Goal: Communication & Community: Answer question/provide support

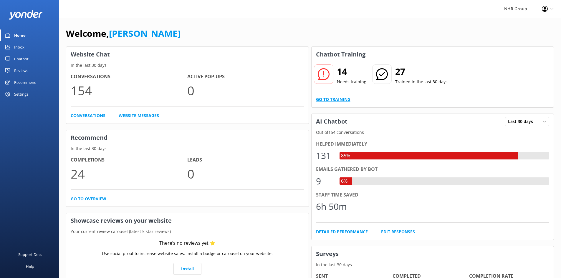
click at [339, 98] on link "Go to Training" at bounding box center [333, 99] width 34 height 6
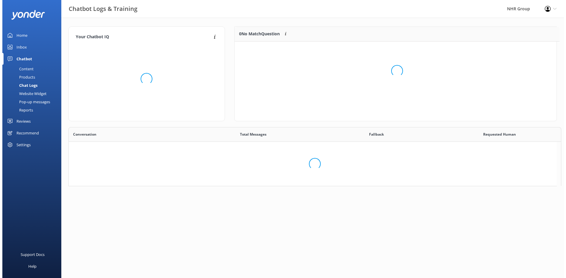
scroll to position [5, 5]
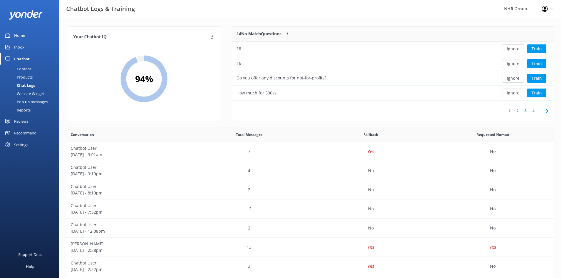
click at [24, 48] on div "Inbox" at bounding box center [19, 47] width 10 height 12
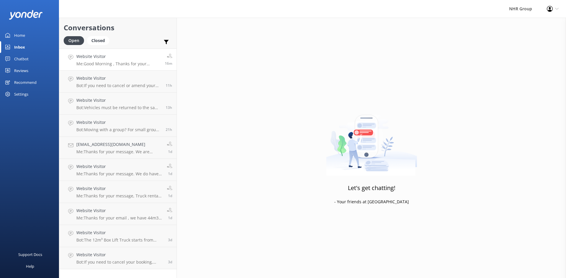
click at [96, 65] on p "Me: Good Morning , Thanks for your message , it seems you are after 18 seater p…" at bounding box center [118, 63] width 84 height 5
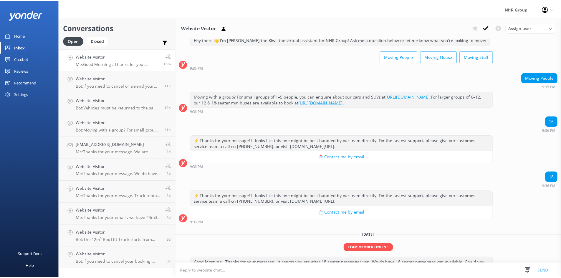
scroll to position [38, 0]
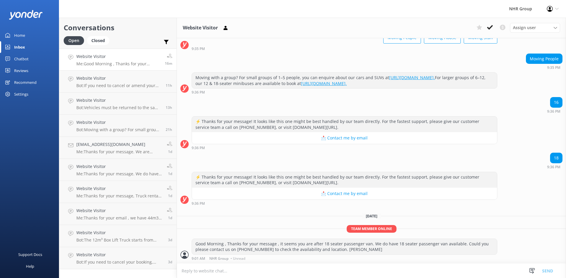
click at [24, 37] on div "Home" at bounding box center [19, 35] width 11 height 12
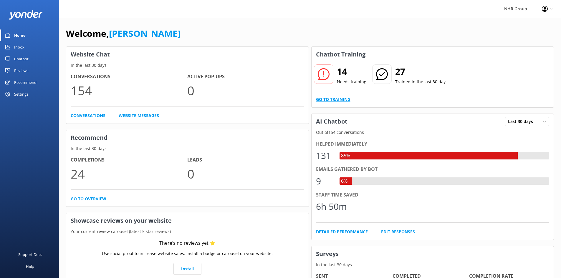
click at [333, 98] on link "Go to Training" at bounding box center [333, 99] width 34 height 6
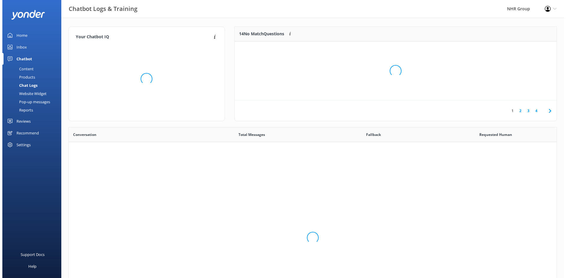
scroll to position [202, 483]
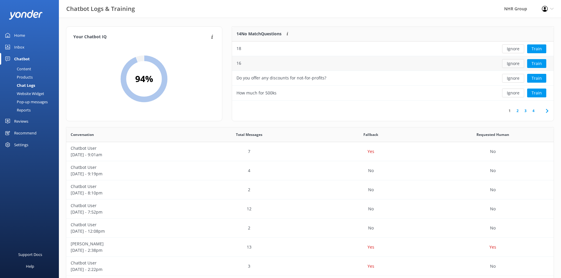
click at [505, 66] on button "Ignore" at bounding box center [513, 63] width 22 height 9
click at [542, 51] on button "Train" at bounding box center [536, 48] width 19 height 9
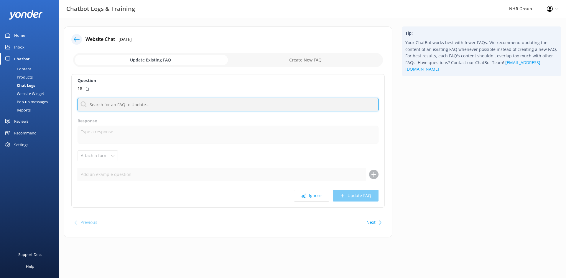
click at [110, 105] on input "text" at bounding box center [227, 104] width 301 height 13
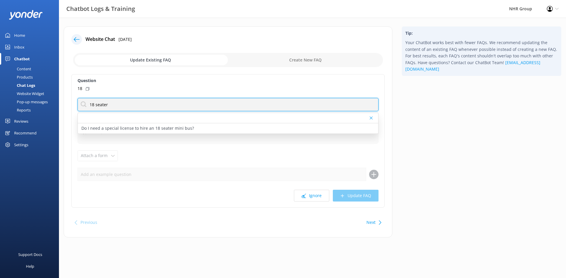
type input "18 seater"
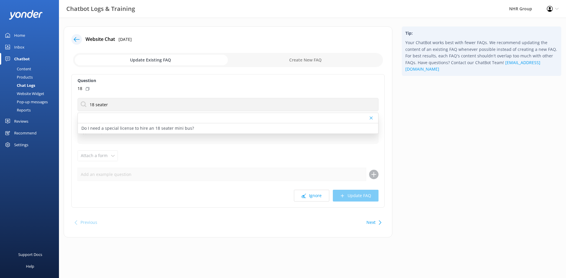
click at [119, 88] on div "18" at bounding box center [227, 88] width 301 height 6
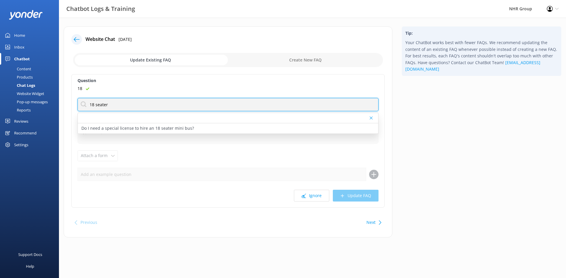
drag, startPoint x: 118, startPoint y: 104, endPoint x: 79, endPoint y: 98, distance: 39.9
click at [79, 98] on input "18 seater" at bounding box center [227, 104] width 301 height 13
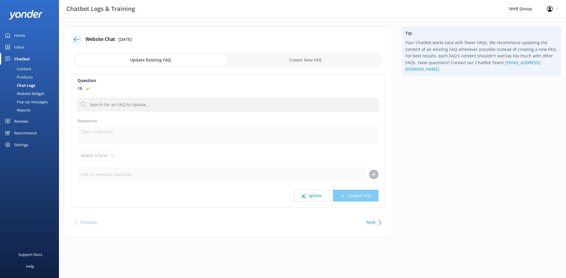
click at [304, 60] on input "checkbox" at bounding box center [228, 60] width 310 height 14
checkbox input "true"
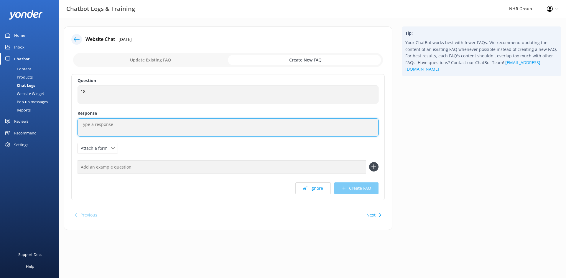
drag, startPoint x: 100, startPoint y: 126, endPoint x: 96, endPoint y: 129, distance: 5.0
click at [100, 126] on textarea at bounding box center [227, 127] width 301 height 18
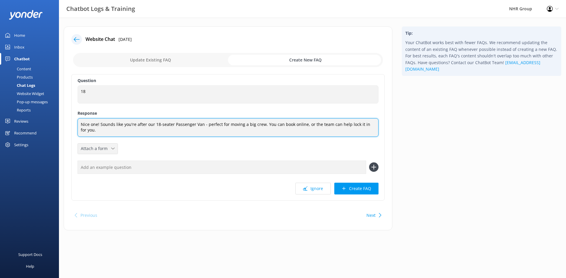
type textarea "Nice one! Sounds like you're after our 18-seater Passenger Van - perfect for mo…"
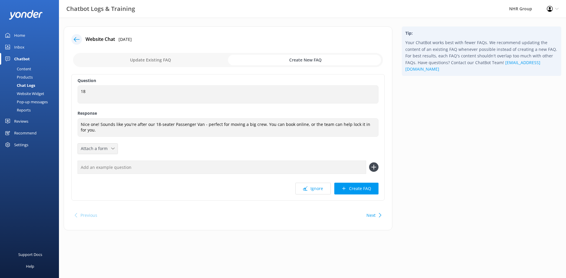
click at [113, 150] on icon at bounding box center [113, 149] width 4 height 4
click at [101, 162] on div "Leave contact details" at bounding box center [99, 161] width 36 height 6
click at [351, 188] on button "Create FAQ" at bounding box center [356, 189] width 44 height 12
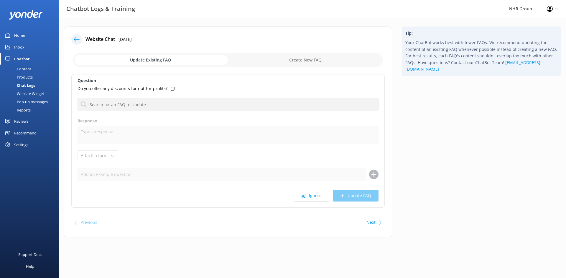
click at [171, 87] on icon at bounding box center [173, 89] width 4 height 4
click at [262, 61] on input "checkbox" at bounding box center [228, 60] width 310 height 14
checkbox input "true"
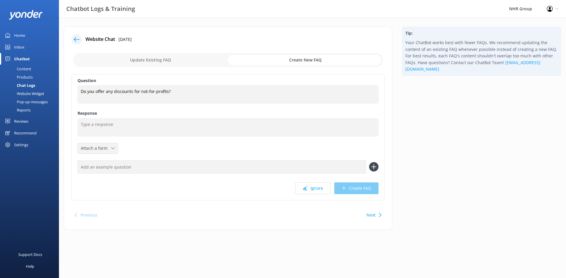
click at [113, 147] on icon at bounding box center [113, 149] width 4 height 4
click at [106, 162] on div "Leave contact details" at bounding box center [99, 161] width 36 height 6
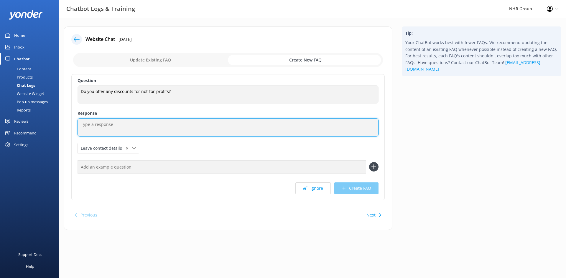
click at [100, 128] on textarea at bounding box center [227, 127] width 301 height 18
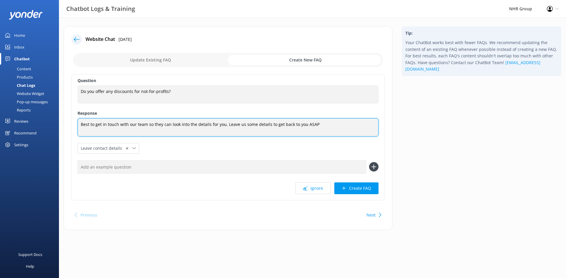
click at [267, 124] on textarea "Best to get in touch with our team so they can look into the details for you, L…" at bounding box center [227, 127] width 301 height 18
type textarea "Best to get in touch with our team so they can look into the details for you, L…"
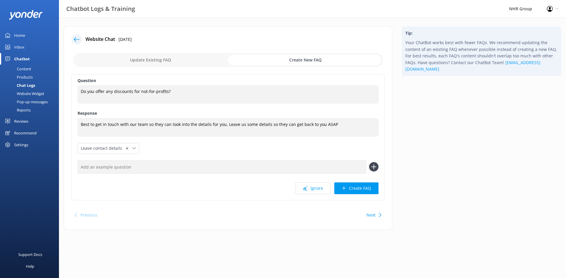
click at [278, 150] on div "Question Do you offer any discounts for not-for-profits? Do you offer any disco…" at bounding box center [227, 137] width 313 height 126
click at [372, 190] on button "Create FAQ" at bounding box center [356, 189] width 44 height 12
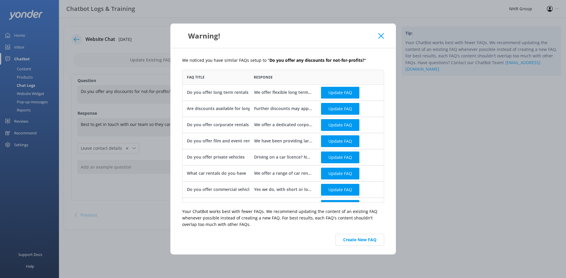
scroll to position [12, 0]
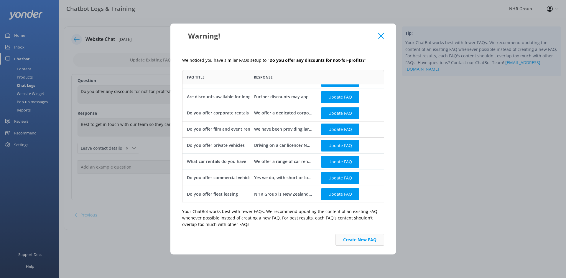
click at [357, 239] on button "Create New FAQ" at bounding box center [359, 240] width 49 height 12
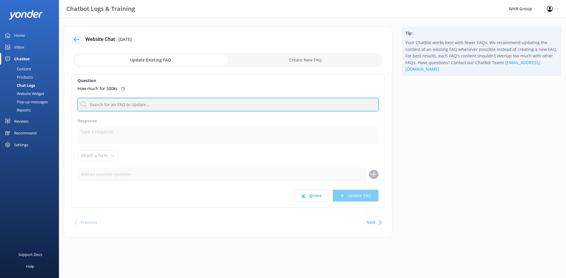
click at [128, 103] on input "text" at bounding box center [227, 104] width 301 height 13
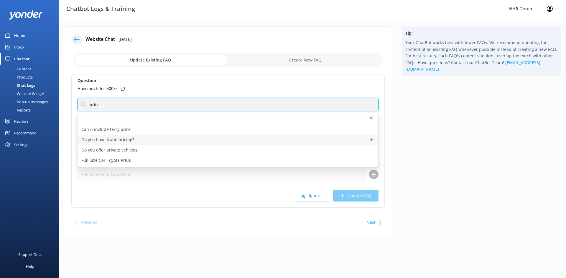
scroll to position [18, 0]
drag, startPoint x: 105, startPoint y: 102, endPoint x: 77, endPoint y: 102, distance: 28.0
click at [77, 102] on div "Question How much for 500ks price 21m³ Sprinter Van Lift Can u include ferry pr…" at bounding box center [227, 141] width 313 height 134
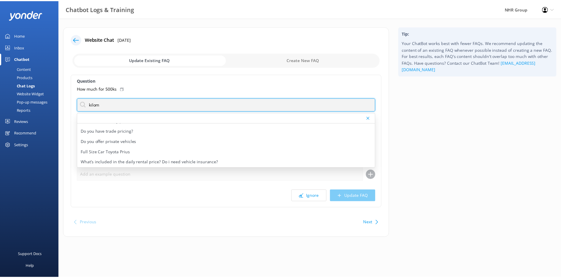
scroll to position [0, 0]
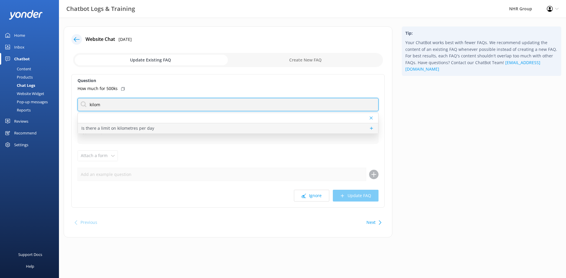
type input "kilom"
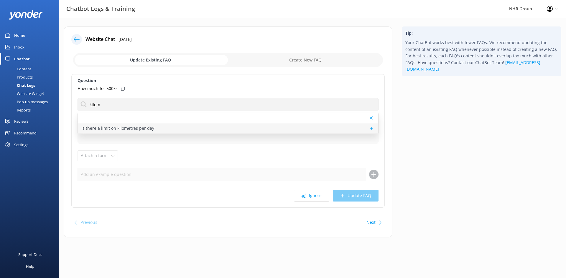
click at [91, 128] on p "Is there a limit on kilometres per day" at bounding box center [117, 128] width 73 height 6
type textarea "Most of our Class 1 licence rentals come with unlimited kilometres, but this ca…"
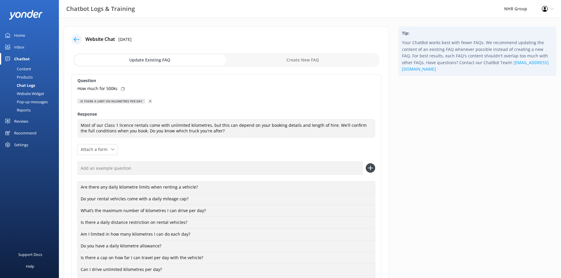
click at [146, 102] on div "Is there a limit on kilometres per day" at bounding box center [226, 101] width 298 height 6
click at [150, 102] on div "Is there a limit on kilometres per day" at bounding box center [226, 101] width 298 height 6
click at [149, 102] on icon at bounding box center [150, 101] width 3 height 3
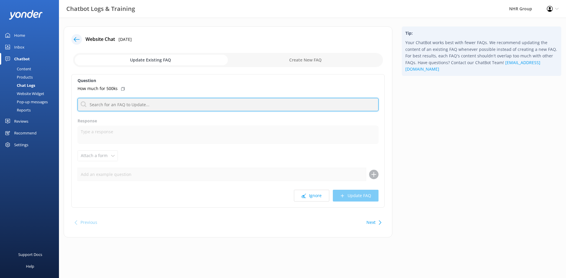
click at [140, 102] on input "text" at bounding box center [227, 104] width 301 height 13
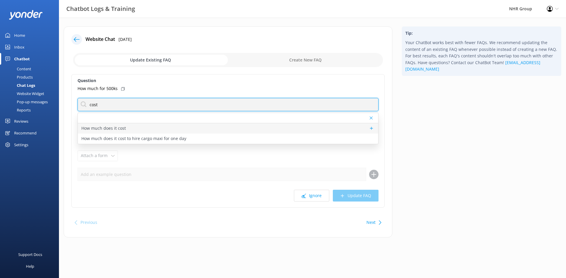
type input "cost"
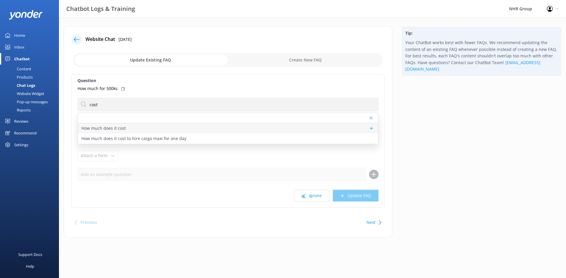
click at [130, 130] on div "How much does it cost" at bounding box center [228, 128] width 300 height 10
type textarea "Prices vary depending on the vehicle type, location, and your specific rental n…"
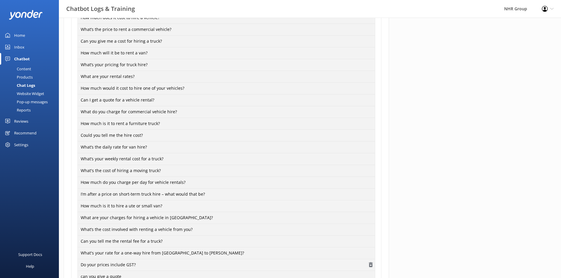
scroll to position [206, 0]
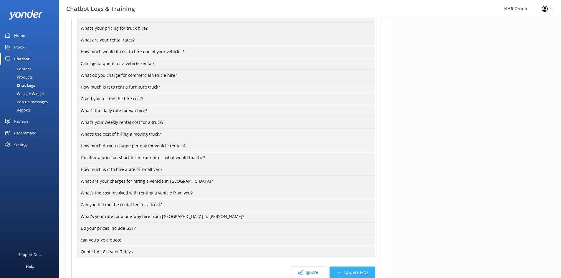
click at [358, 274] on button "Update FAQ" at bounding box center [353, 273] width 46 height 12
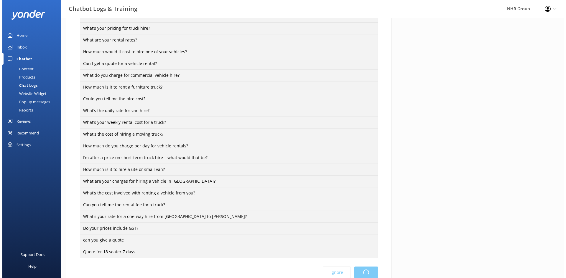
scroll to position [0, 0]
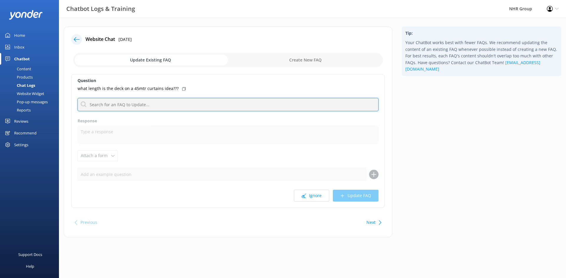
click at [151, 104] on input "text" at bounding box center [227, 104] width 301 height 13
type input "dimension"
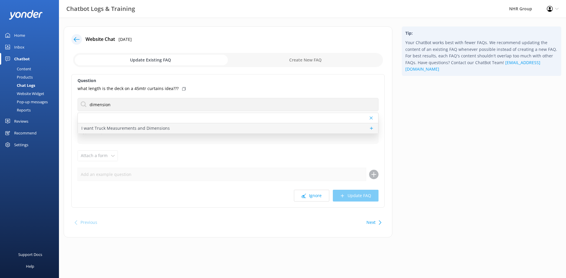
click at [110, 129] on p "I want Truck Measurements and Dimensions" at bounding box center [125, 128] width 88 height 6
type textarea "Ah, you're talking details! Best to flick the team a message, they'll have the …"
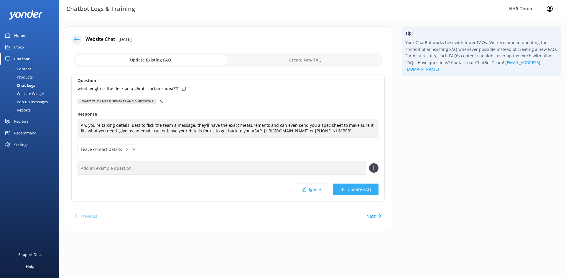
click at [352, 189] on button "Update FAQ" at bounding box center [356, 190] width 46 height 12
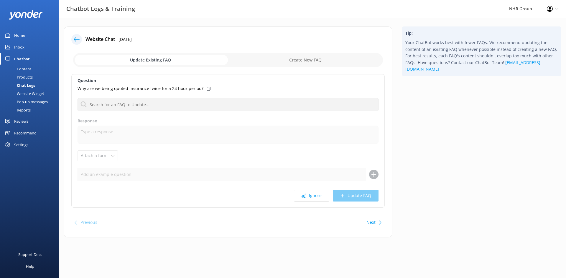
click at [207, 88] on icon at bounding box center [209, 89] width 4 height 4
click at [279, 60] on input "checkbox" at bounding box center [228, 60] width 310 height 14
checkbox input "true"
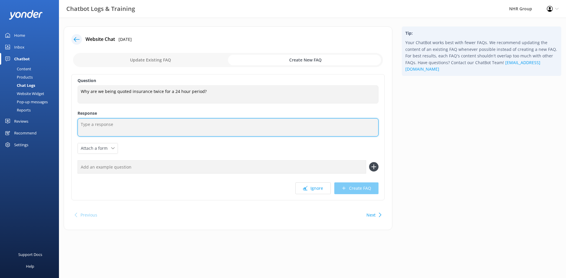
click at [108, 124] on textarea at bounding box center [227, 127] width 301 height 18
click at [117, 119] on textarea at bounding box center [227, 127] width 301 height 18
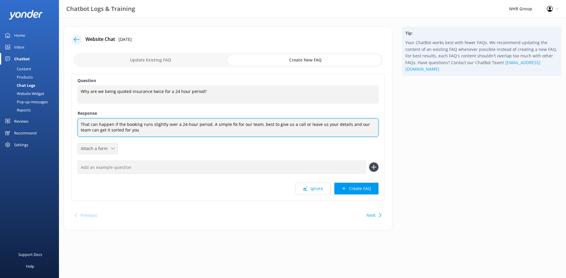
type textarea "That can happen if the booking runs slightly over a 24-hour period. A simple fi…"
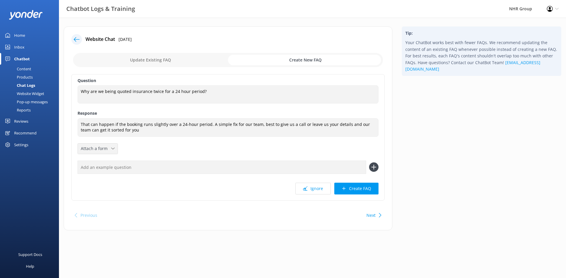
click at [100, 144] on div "Attach a form Leave contact details Check availability" at bounding box center [98, 149] width 40 height 10
click at [100, 158] on div "Leave contact details" at bounding box center [99, 161] width 36 height 6
click at [349, 186] on button "Create FAQ" at bounding box center [356, 189] width 44 height 12
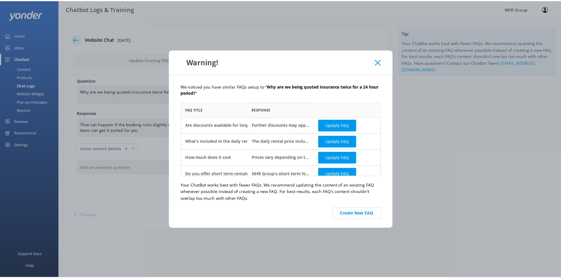
scroll to position [70, 197]
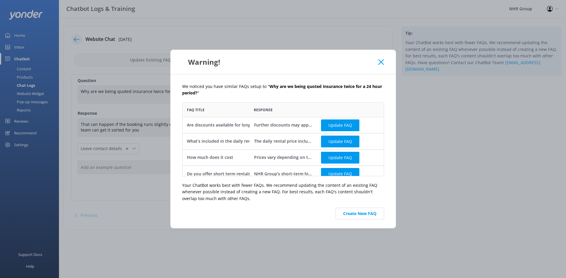
click at [343, 222] on div "We noticed you have similar FAQs setup to " Why are we being quoted insurance t…" at bounding box center [282, 152] width 225 height 154
click at [340, 215] on button "Create New FAQ" at bounding box center [359, 214] width 49 height 12
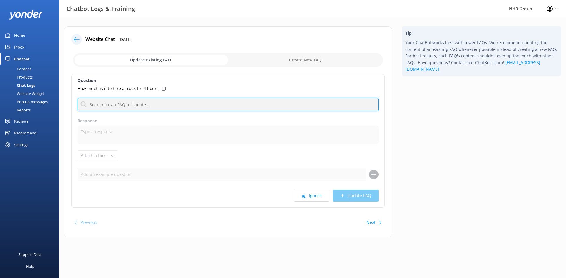
drag, startPoint x: 134, startPoint y: 106, endPoint x: 130, endPoint y: 104, distance: 4.7
click at [133, 105] on input "text" at bounding box center [227, 104] width 301 height 13
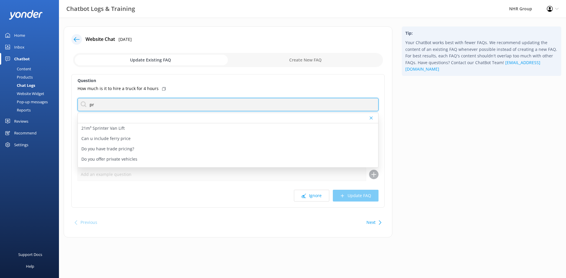
type input "p"
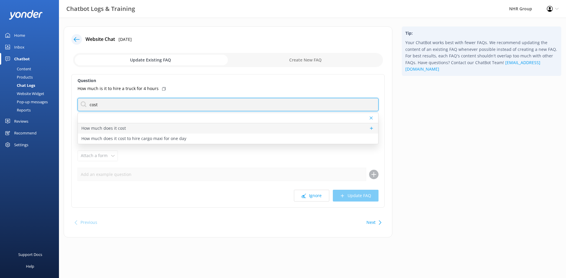
type input "cost"
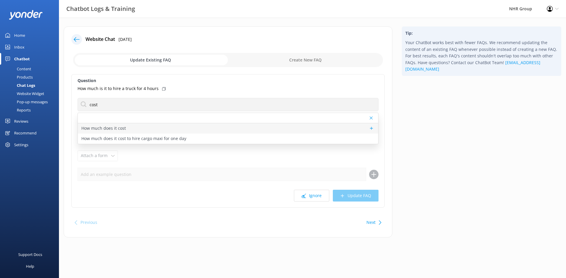
click at [113, 126] on p "How much does it cost" at bounding box center [103, 128] width 44 height 6
type textarea "Prices vary depending on the vehicle type, location, and your specific rental n…"
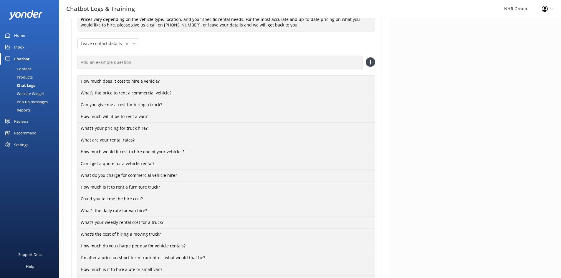
scroll to position [206, 0]
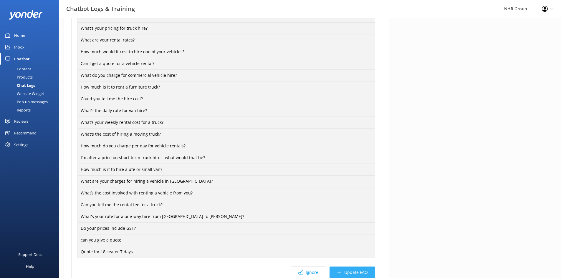
click at [365, 269] on button "Update FAQ" at bounding box center [353, 273] width 46 height 12
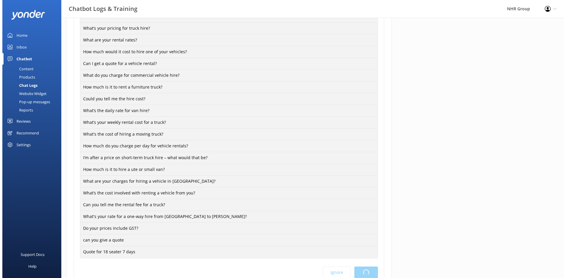
scroll to position [0, 0]
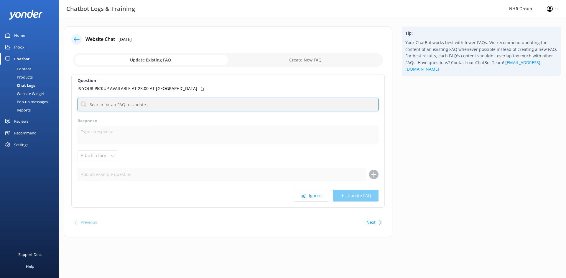
click at [140, 105] on input "text" at bounding box center [227, 104] width 301 height 13
type input "no"
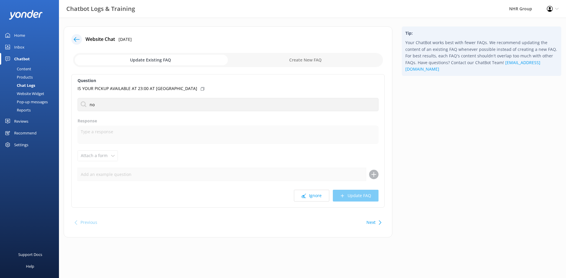
click at [74, 108] on div "Question IS YOUR PICKUP AVAILABLE AT 23:00 AT [GEOGRAPHIC_DATA] no How much doe…" at bounding box center [227, 141] width 313 height 134
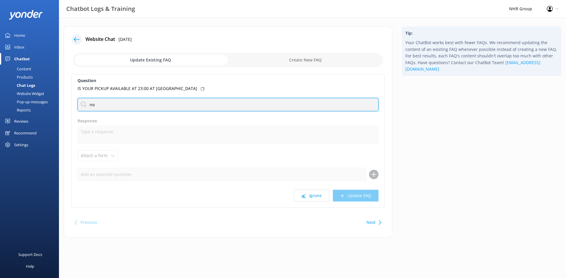
drag, startPoint x: 151, startPoint y: 103, endPoint x: 84, endPoint y: 106, distance: 66.9
click at [86, 105] on input "no" at bounding box center [227, 104] width 301 height 13
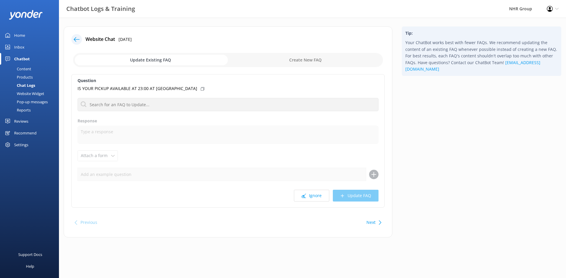
click at [201, 89] on icon at bounding box center [203, 89] width 4 height 4
click at [272, 62] on input "checkbox" at bounding box center [228, 60] width 310 height 14
checkbox input "true"
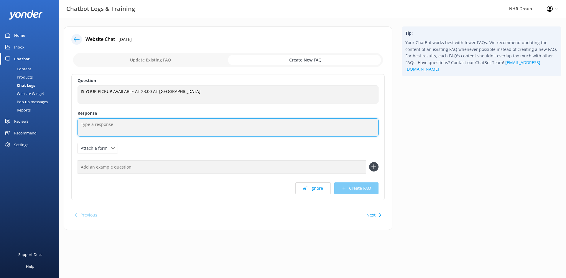
click at [136, 124] on textarea at bounding box center [227, 127] width 301 height 18
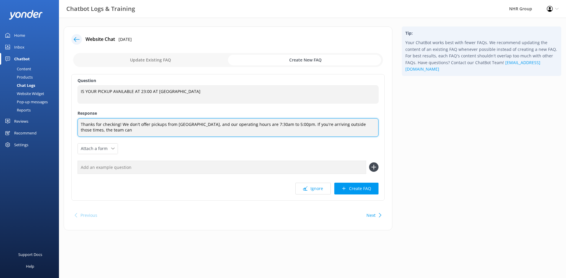
click at [143, 132] on textarea "Thanks for checking! We don't offer pickups from [GEOGRAPHIC_DATA], and our ope…" at bounding box center [227, 127] width 301 height 19
click at [200, 132] on textarea "Thanks for checking! We don't offer pickups from [GEOGRAPHIC_DATA], and our ope…" at bounding box center [227, 127] width 301 height 19
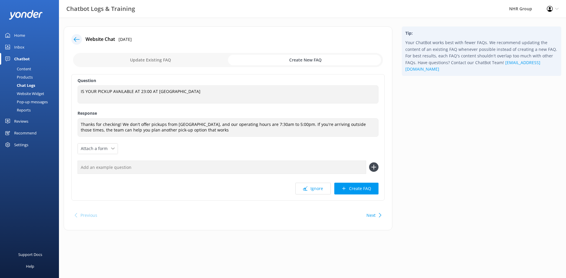
click at [186, 151] on div "Question IS YOUR PICKUP AVAILABLE AT 23:00 AT [GEOGRAPHIC_DATA] IS YOUR PICKUP …" at bounding box center [227, 137] width 313 height 127
click at [113, 147] on icon at bounding box center [113, 149] width 4 height 4
click at [106, 157] on link "Leave contact details" at bounding box center [104, 162] width 52 height 12
click at [140, 144] on div "Question IS YOUR PICKUP AVAILABLE AT 23:00 AT [GEOGRAPHIC_DATA] IS YOUR PICKUP …" at bounding box center [227, 137] width 313 height 127
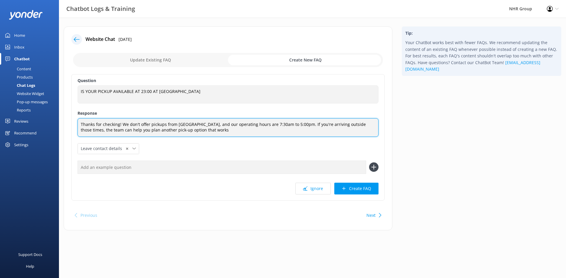
drag, startPoint x: 265, startPoint y: 124, endPoint x: 300, endPoint y: 123, distance: 34.8
click at [300, 123] on textarea "Thanks for checking! We don't offer pickups from [GEOGRAPHIC_DATA], and our ope…" at bounding box center [227, 127] width 301 height 19
click at [244, 126] on textarea "Thanks for checking! We don't offer pickups from [GEOGRAPHIC_DATA], and our ope…" at bounding box center [227, 127] width 301 height 19
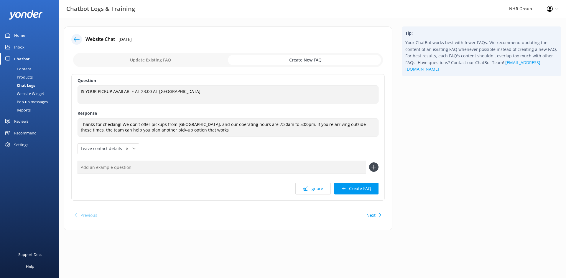
click at [226, 144] on div "Question IS YOUR PICKUP AVAILABLE AT 23:00 AT [GEOGRAPHIC_DATA] IS YOUR PICKUP …" at bounding box center [227, 137] width 313 height 127
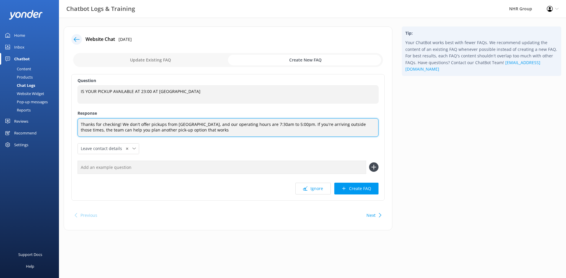
drag, startPoint x: 209, startPoint y: 131, endPoint x: 212, endPoint y: 134, distance: 4.6
click at [209, 131] on textarea "Thanks for checking! We don't offer pickups from [GEOGRAPHIC_DATA], and our ope…" at bounding box center [227, 127] width 301 height 19
type textarea "Thanks for checking! We don't offer pickups from [GEOGRAPHIC_DATA], and our ope…"
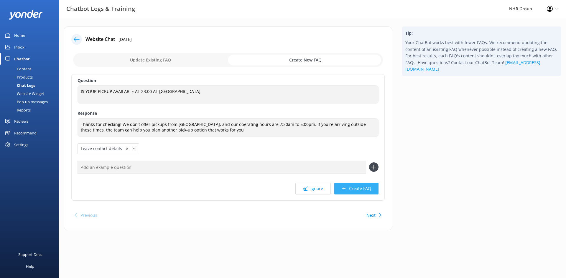
click at [352, 189] on button "Create FAQ" at bounding box center [356, 189] width 44 height 12
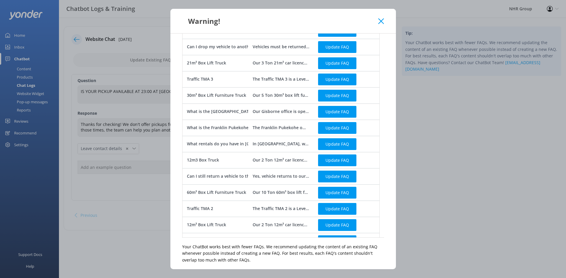
scroll to position [139, 0]
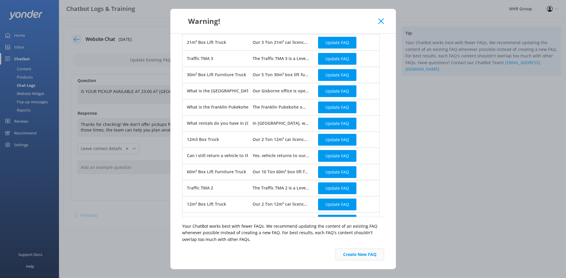
click at [371, 251] on button "Create New FAQ" at bounding box center [359, 255] width 49 height 12
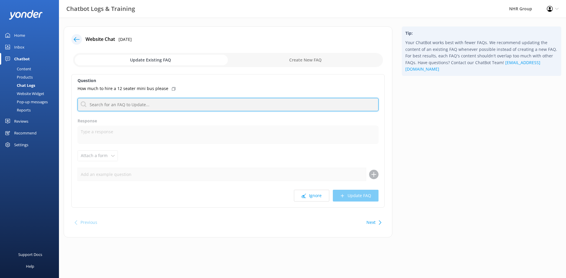
click at [110, 106] on input "text" at bounding box center [227, 104] width 301 height 13
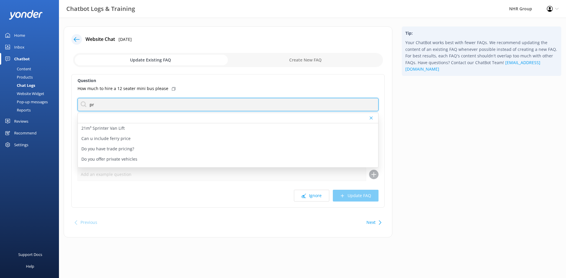
type input "p"
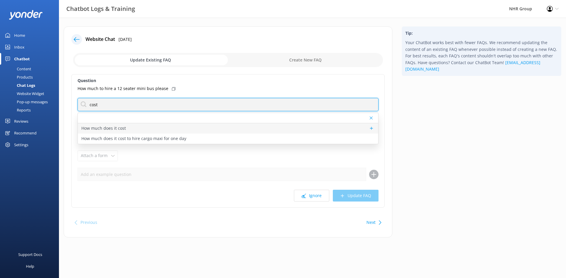
type input "cost"
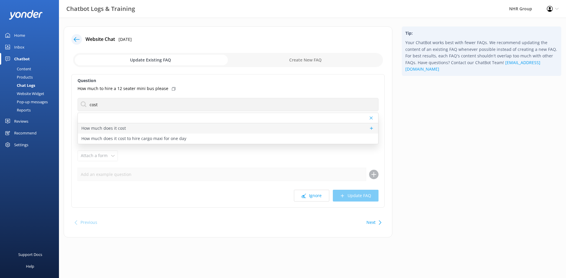
click at [130, 128] on div "How much does it cost" at bounding box center [228, 128] width 300 height 10
type textarea "Prices vary depending on the vehicle type, location, and your specific rental n…"
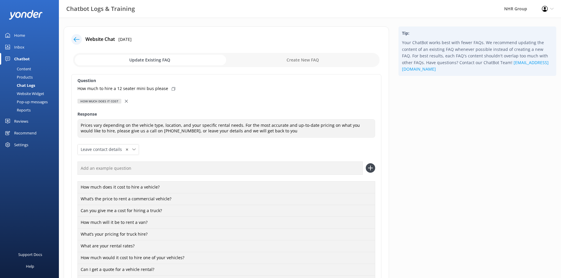
click at [125, 101] on icon at bounding box center [126, 101] width 3 height 3
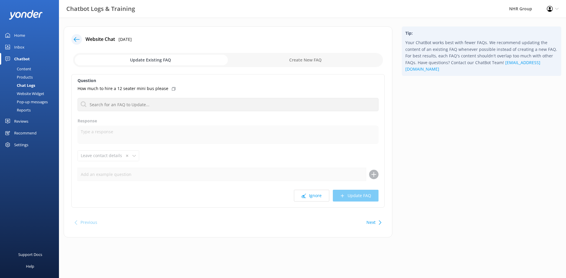
click at [168, 90] on div "How much to hire a 12 seater mini bus please" at bounding box center [227, 88] width 301 height 6
click at [287, 63] on input "checkbox" at bounding box center [228, 60] width 310 height 14
checkbox input "true"
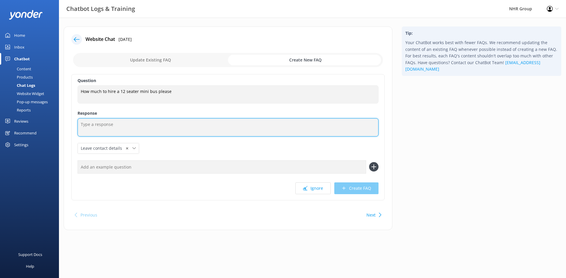
click at [130, 124] on textarea at bounding box center [227, 127] width 301 height 18
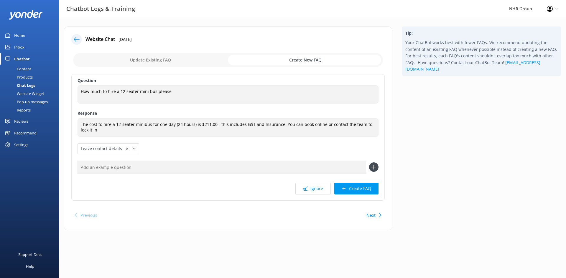
click at [153, 148] on div "Question How much to hire a 12 seater mini bus please How much to hire a 12 sea…" at bounding box center [227, 137] width 313 height 127
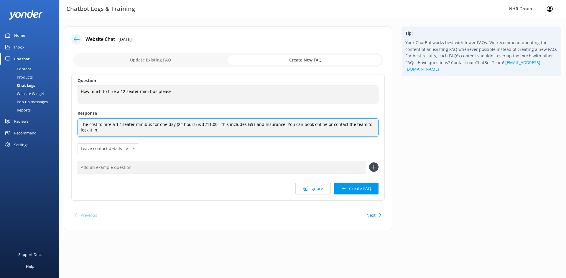
click at [226, 123] on textarea "The cost to hire a 12-seater minibus for one day (24 hours) is $211.00 - this i…" at bounding box center [227, 127] width 301 height 19
click at [206, 124] on textarea "The cost to hire a 12-seater minibus for one day (24 hours) is $211.00 - this e…" at bounding box center [227, 127] width 301 height 19
type textarea "The cost to hire a 12-seater minibus for one day (24 hours) is $148.48 - this e…"
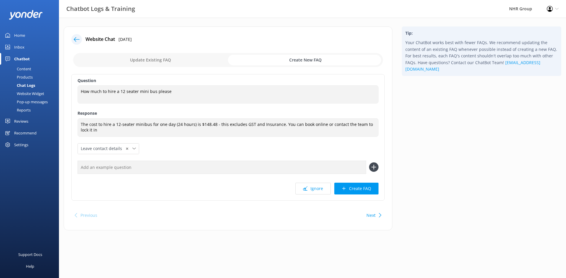
click at [206, 141] on div "Question How much to hire a 12 seater mini bus please How much to hire a 12 sea…" at bounding box center [227, 137] width 313 height 127
click at [409, 147] on div "Tip: Your ChatBot works best with fewer FAQs. We recommend updating the content…" at bounding box center [481, 132] width 169 height 210
click at [364, 192] on button "Create FAQ" at bounding box center [356, 189] width 44 height 12
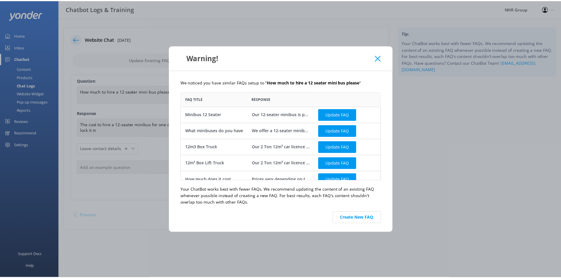
scroll to position [84, 197]
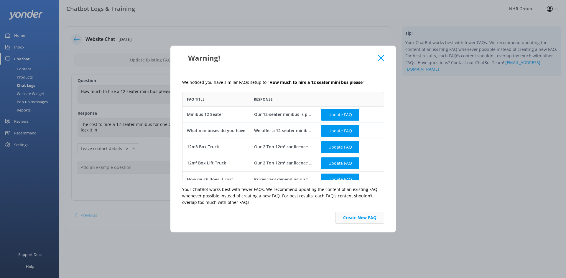
click at [348, 219] on button "Create New FAQ" at bounding box center [359, 218] width 49 height 12
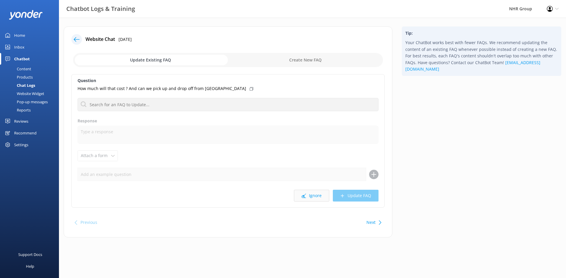
click at [308, 192] on button "Ignore" at bounding box center [311, 196] width 35 height 12
click at [314, 197] on button "Ignore" at bounding box center [311, 196] width 35 height 12
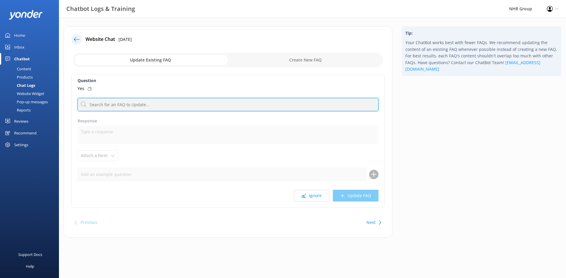
click at [111, 103] on input "text" at bounding box center [227, 104] width 301 height 13
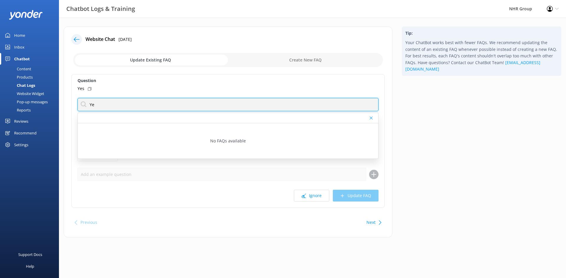
type input "Y"
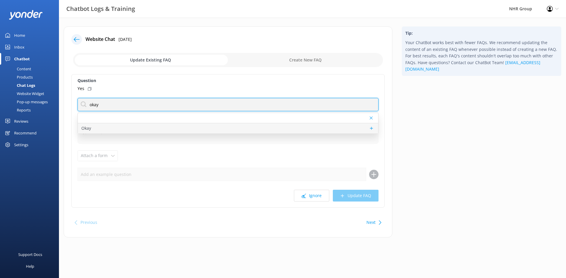
type input "okay"
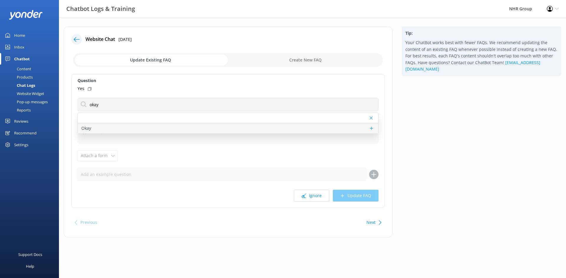
click at [94, 132] on div "Okay" at bounding box center [228, 128] width 300 height 10
type textarea "If there's anything else I can help with, let me know!"
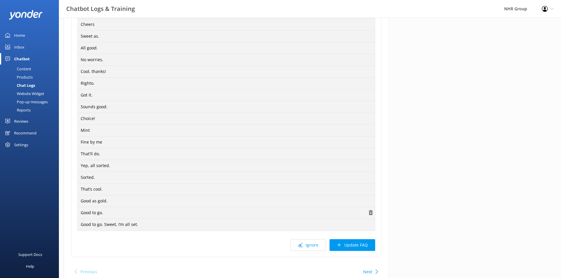
scroll to position [201, 0]
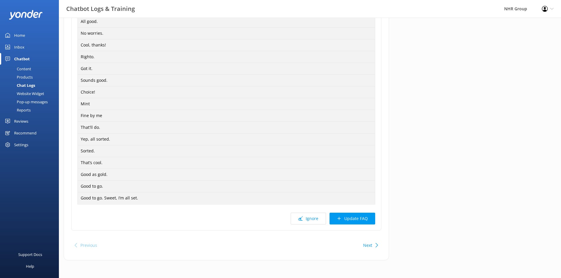
click at [352, 218] on button "Update FAQ" at bounding box center [353, 219] width 46 height 12
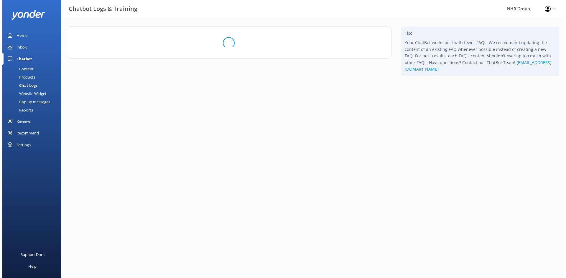
scroll to position [0, 0]
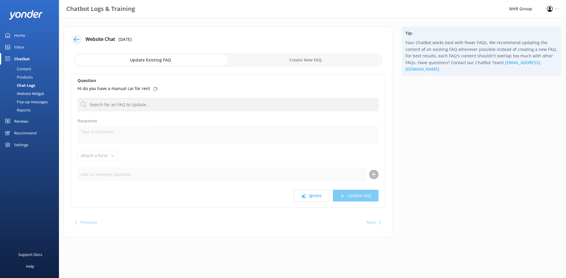
click at [153, 90] on icon at bounding box center [155, 89] width 4 height 4
drag, startPoint x: 295, startPoint y: 60, endPoint x: 285, endPoint y: 65, distance: 11.7
click at [295, 61] on input "checkbox" at bounding box center [228, 60] width 310 height 14
checkbox input "true"
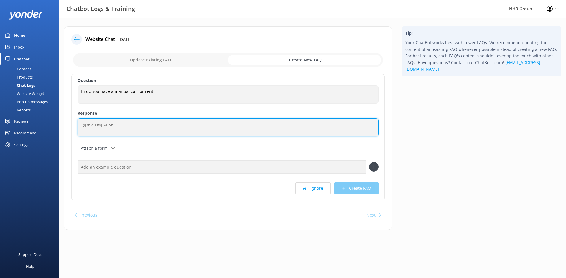
click at [118, 129] on textarea at bounding box center [227, 127] width 301 height 18
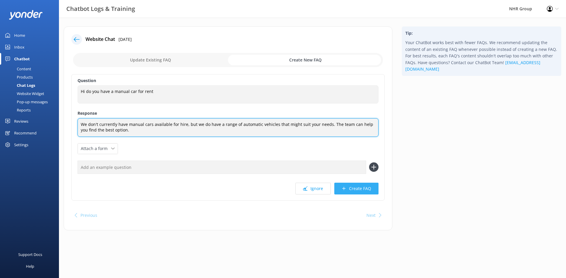
type textarea "We don't currently have manual cars available for hire, but we do have a range …"
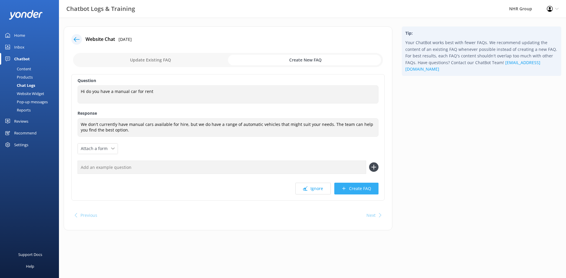
click at [346, 190] on button "Create FAQ" at bounding box center [356, 189] width 44 height 12
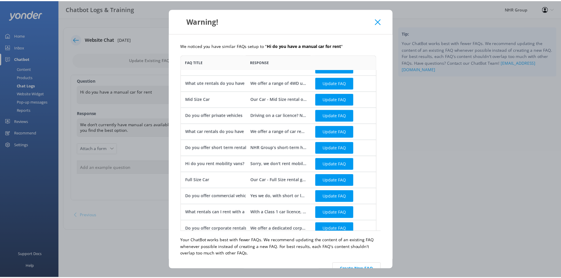
scroll to position [16, 0]
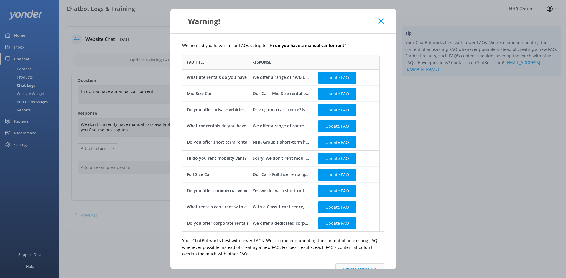
click at [355, 266] on button "Create New FAQ" at bounding box center [359, 270] width 49 height 12
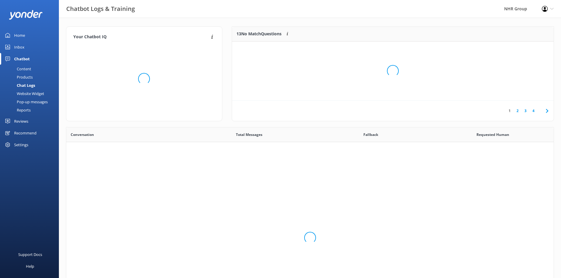
scroll to position [202, 483]
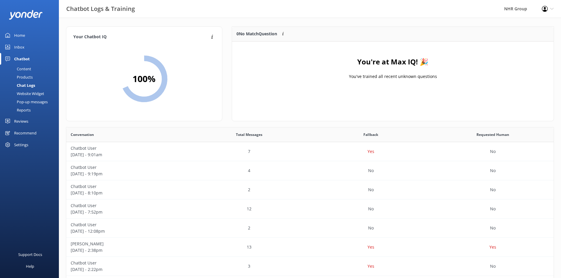
click at [29, 65] on div "Content" at bounding box center [18, 69] width 28 height 8
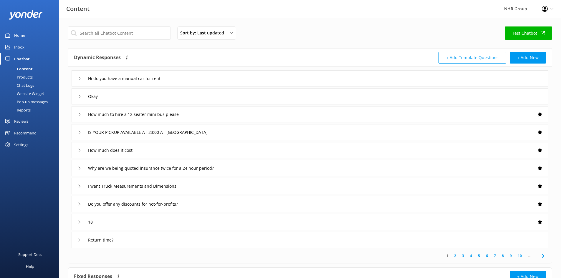
click at [221, 132] on div "IS YOUR PICKUP AVAILABLE AT 23:00 AT [GEOGRAPHIC_DATA]" at bounding box center [310, 132] width 477 height 16
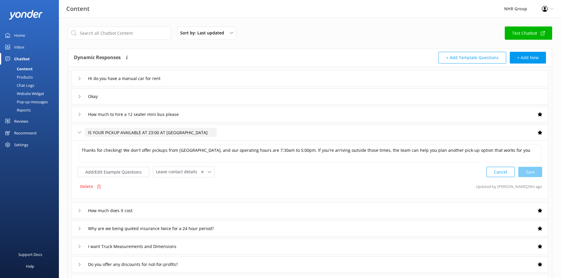
click at [216, 132] on input "IS YOUR PICKUP AVAILABLE AT 23:00 AT [GEOGRAPHIC_DATA]" at bounding box center [151, 132] width 132 height 9
click at [234, 131] on div "IS YOUR PICKUP AVAILABLE AT 23:00 AT [GEOGRAPHIC_DATA]" at bounding box center [310, 132] width 477 height 16
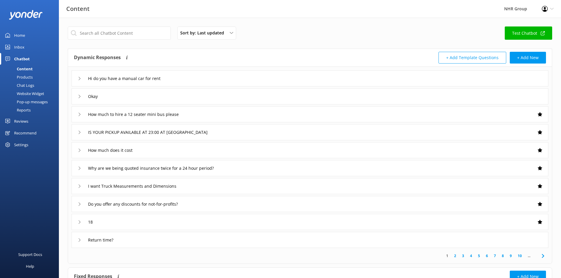
click at [238, 150] on div "How much does it cost" at bounding box center [310, 150] width 477 height 16
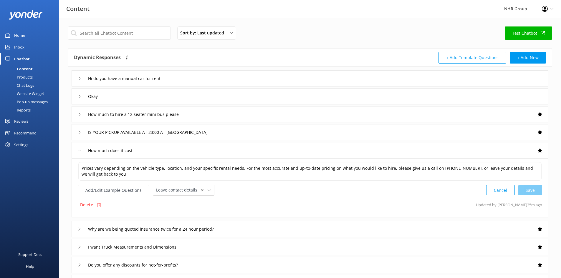
click at [238, 150] on div "How much does it cost" at bounding box center [310, 150] width 477 height 16
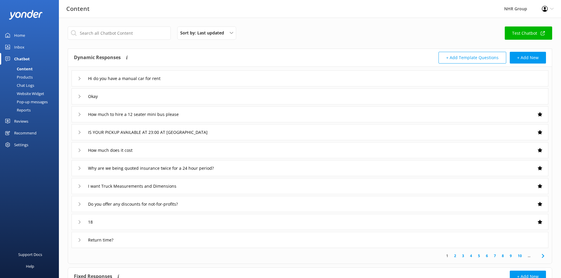
click at [265, 166] on div "Why are we being quoted insurance twice for a 24 hour period?" at bounding box center [310, 168] width 477 height 16
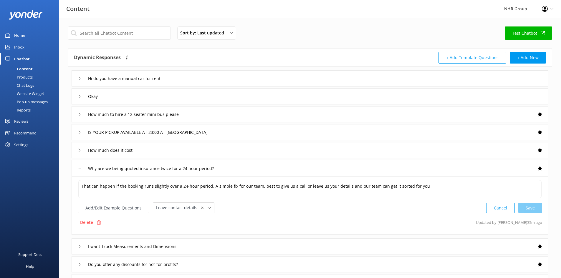
click at [265, 166] on div "Why are we being quoted insurance twice for a 24 hour period?" at bounding box center [310, 168] width 477 height 16
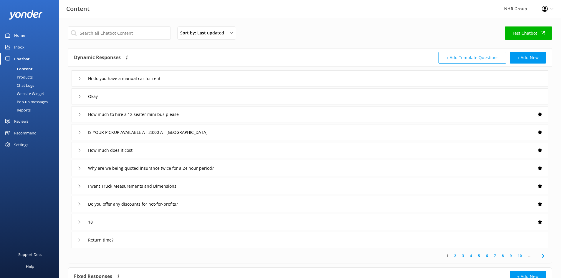
click at [261, 184] on div "I want Truck Measurements and Dimensions" at bounding box center [310, 186] width 477 height 16
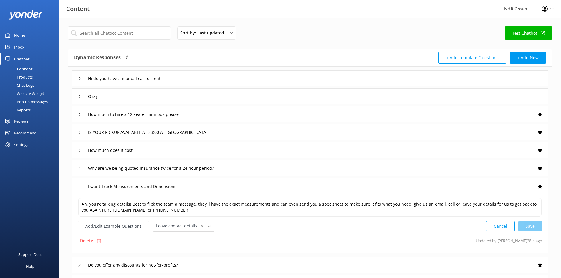
click at [261, 184] on div "I want Truck Measurements and Dimensions" at bounding box center [310, 186] width 477 height 16
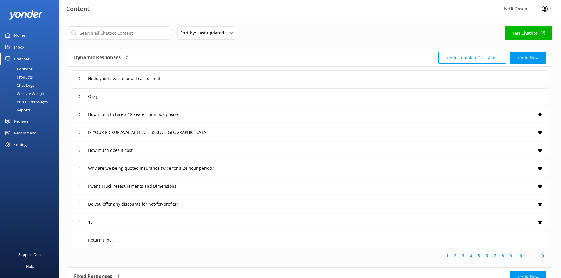
click at [233, 224] on div "18" at bounding box center [310, 222] width 477 height 16
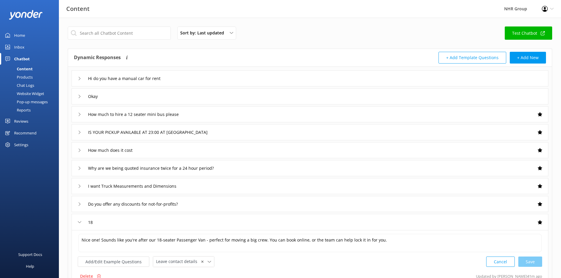
click at [233, 224] on div "18" at bounding box center [310, 222] width 477 height 16
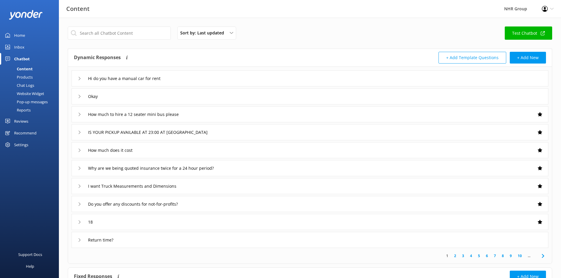
click at [235, 204] on div "Do you offer any discounts for not-for-profits?" at bounding box center [310, 204] width 477 height 16
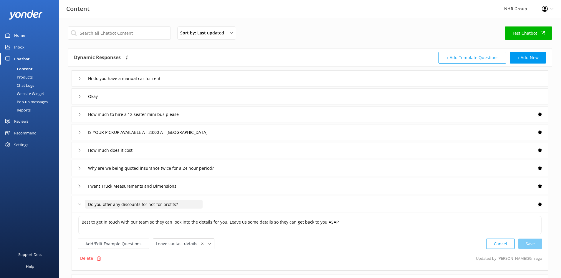
click at [195, 206] on input "Do you offer any discounts for not-for-profits?" at bounding box center [144, 204] width 118 height 9
click at [220, 205] on div "Do you offer any discounts for not-for-profits?" at bounding box center [310, 204] width 477 height 16
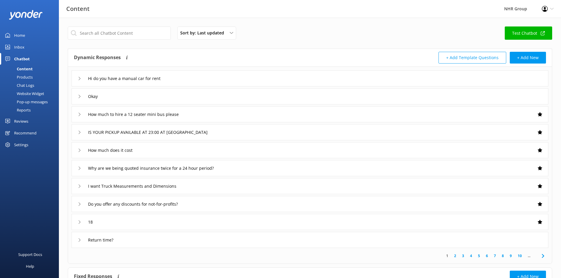
click at [199, 237] on div "Return time?" at bounding box center [310, 240] width 477 height 16
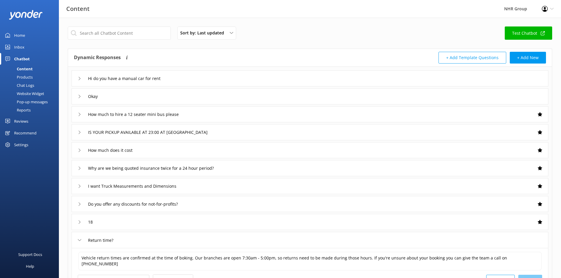
click at [199, 237] on div "Return time?" at bounding box center [310, 240] width 477 height 16
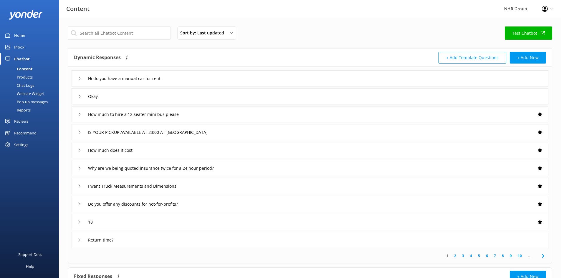
click at [115, 97] on div "Okay" at bounding box center [310, 96] width 477 height 16
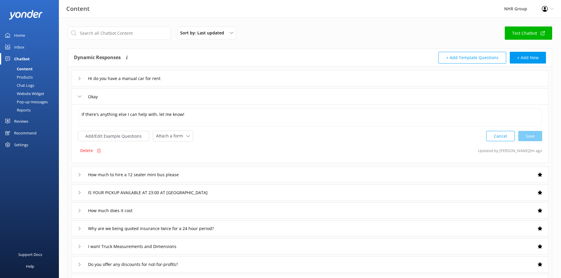
click at [115, 97] on div "Okay" at bounding box center [310, 96] width 477 height 16
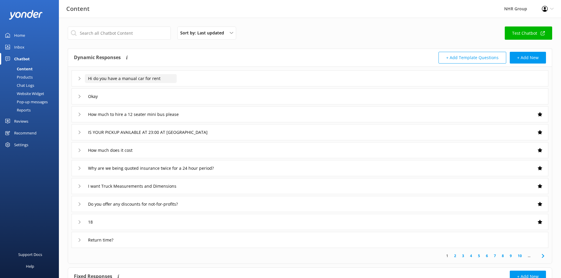
click at [173, 78] on input "Hi do you have a manual car for rent" at bounding box center [131, 78] width 92 height 9
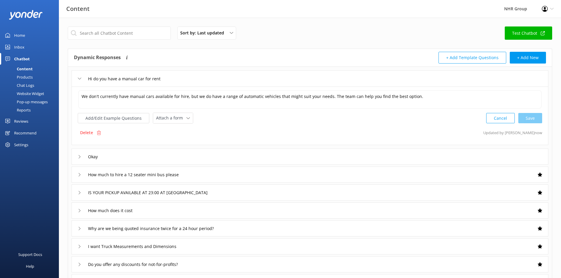
click at [200, 80] on div "Hi do you have a manual car for rent" at bounding box center [310, 78] width 477 height 16
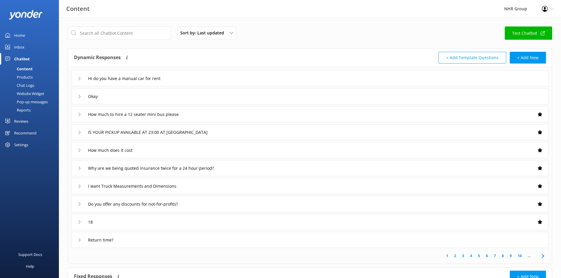
click at [241, 118] on div "How much to hire a 12 seater mini bus please" at bounding box center [310, 114] width 477 height 16
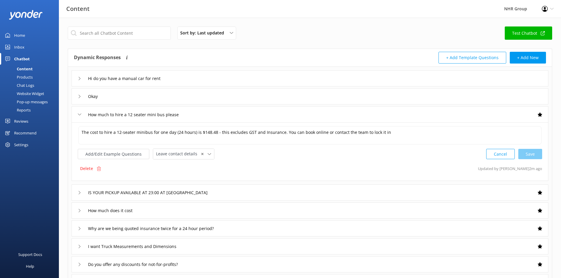
click at [228, 113] on div "How much to hire a 12 seater mini bus please" at bounding box center [310, 114] width 477 height 16
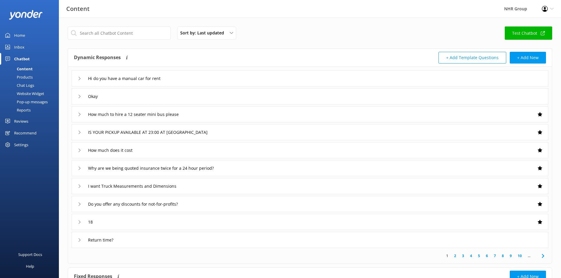
click at [238, 132] on div "IS YOUR PICKUP AVAILABLE AT 23:00 AT [GEOGRAPHIC_DATA]" at bounding box center [310, 132] width 477 height 16
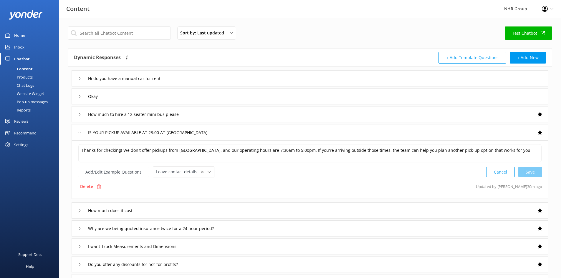
click at [425, 135] on div "IS YOUR PICKUP AVAILABLE AT 23:00 AT [GEOGRAPHIC_DATA]" at bounding box center [310, 132] width 477 height 16
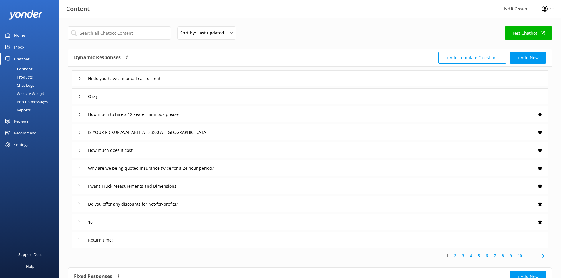
click at [399, 151] on div "How much does it cost" at bounding box center [310, 150] width 477 height 16
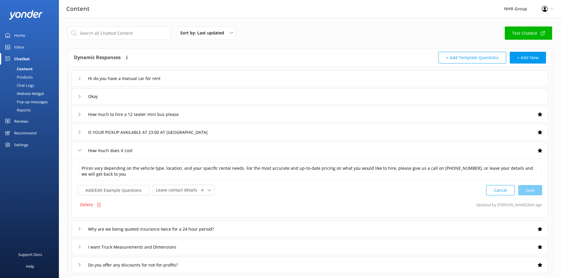
click at [399, 151] on div "How much does it cost" at bounding box center [310, 150] width 477 height 16
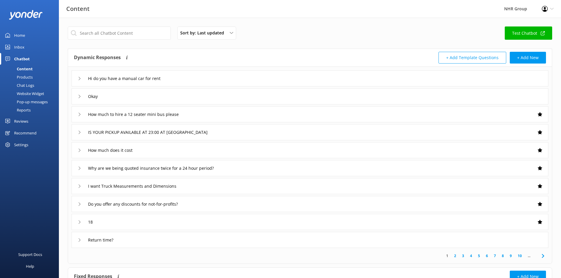
click at [389, 162] on div "Why are we being quoted insurance twice for a 24 hour period?" at bounding box center [310, 168] width 477 height 16
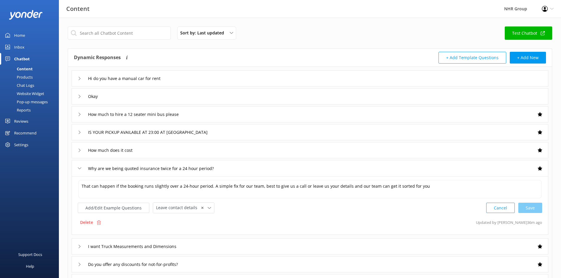
click at [301, 166] on div "Why are we being quoted insurance twice for a 24 hour period?" at bounding box center [310, 168] width 477 height 16
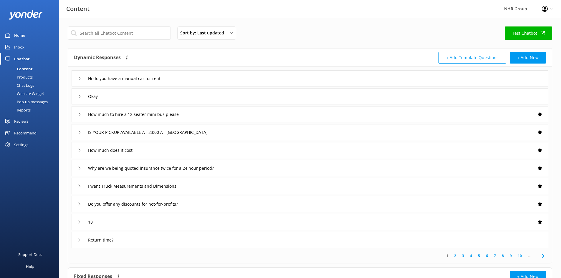
click at [305, 184] on div "I want Truck Measurements and Dimensions" at bounding box center [310, 186] width 477 height 16
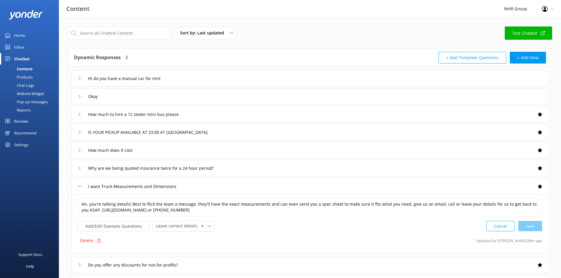
click at [305, 184] on div "I want Truck Measurements and Dimensions" at bounding box center [310, 186] width 477 height 16
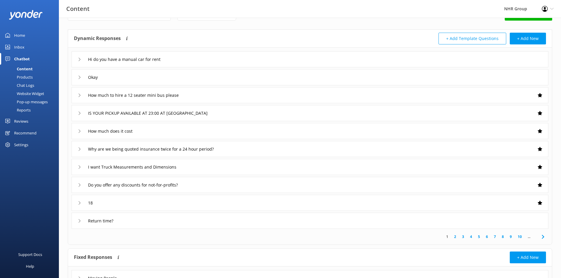
scroll to position [29, 0]
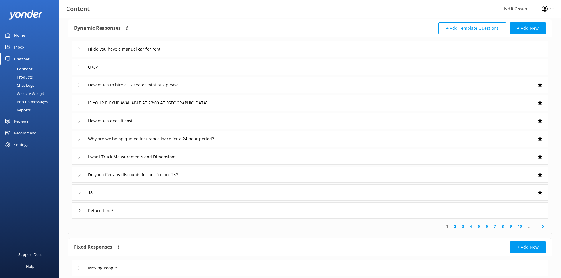
click at [290, 175] on div "Do you offer any discounts for not-for-profits?" at bounding box center [310, 175] width 477 height 16
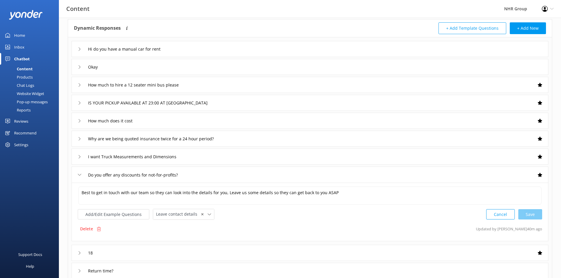
click at [246, 156] on div "I want Truck Measurements and Dimensions" at bounding box center [310, 157] width 477 height 16
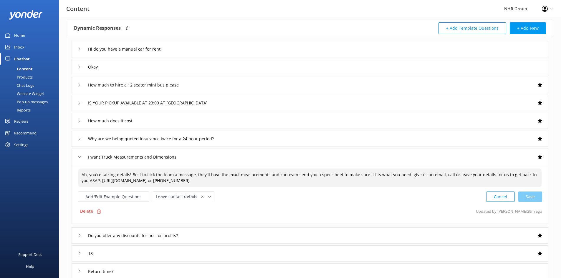
click at [202, 181] on textarea "Ah, you're talking details! Best to flick the team a message, they'll have the …" at bounding box center [309, 178] width 463 height 19
click at [526, 197] on div "Cancel Save" at bounding box center [514, 196] width 56 height 11
type textarea "Ah, you're talking details! Best to flick the team a message, they'll have the …"
click at [201, 155] on div "I want Truck Measurements and Dimensions" at bounding box center [310, 157] width 477 height 16
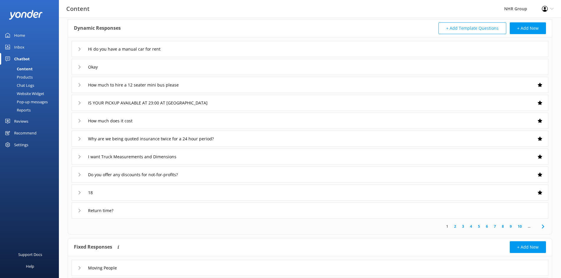
scroll to position [59, 0]
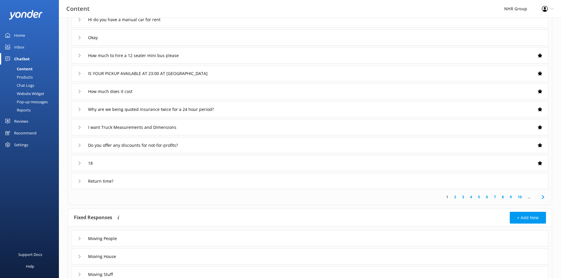
click at [454, 196] on link "2" at bounding box center [455, 197] width 8 height 6
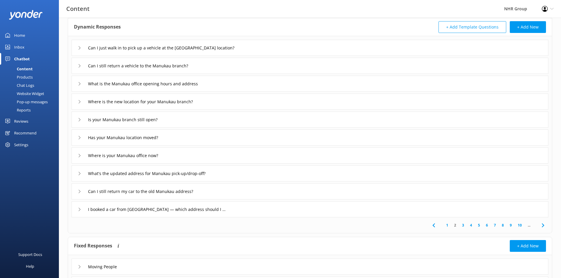
scroll to position [59, 0]
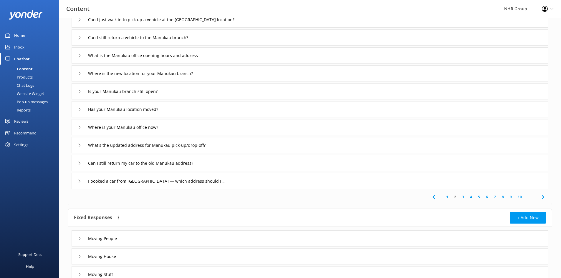
click at [448, 197] on link "1" at bounding box center [447, 197] width 8 height 6
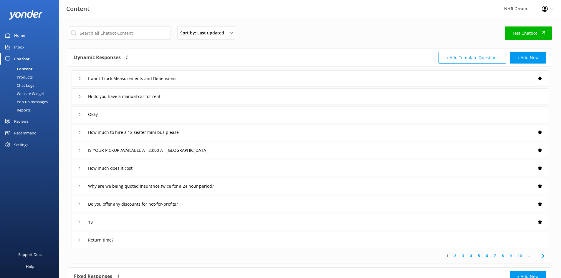
click at [20, 45] on div "Inbox" at bounding box center [19, 47] width 10 height 12
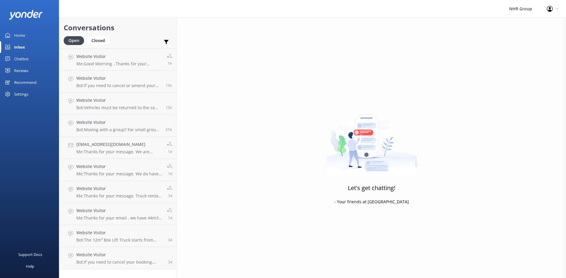
click at [17, 34] on div "Home" at bounding box center [19, 35] width 11 height 12
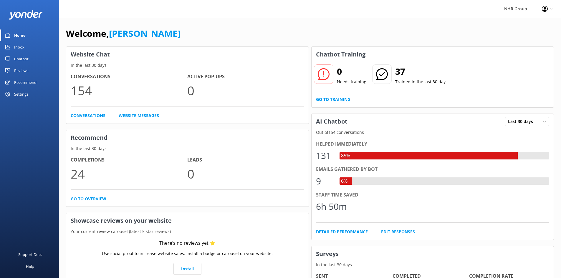
click at [21, 71] on div "Reviews" at bounding box center [21, 71] width 14 height 12
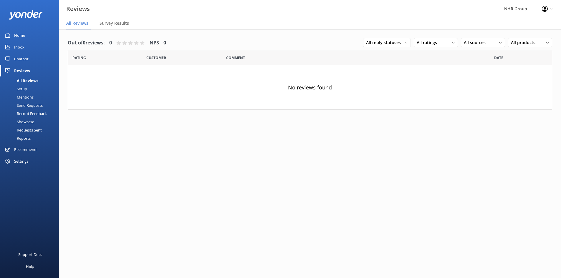
click at [22, 139] on div "Reports" at bounding box center [17, 138] width 27 height 8
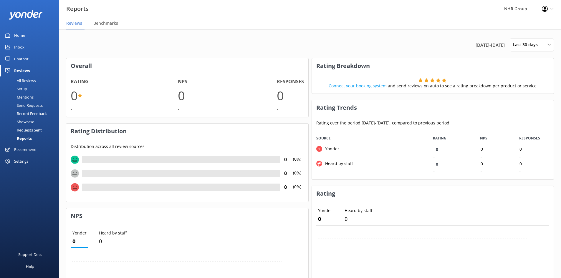
scroll to position [44, 237]
click at [21, 60] on div "Chatbot" at bounding box center [21, 59] width 14 height 12
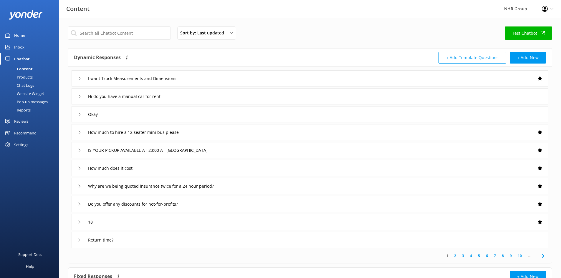
click at [19, 110] on div "Reports" at bounding box center [17, 110] width 27 height 8
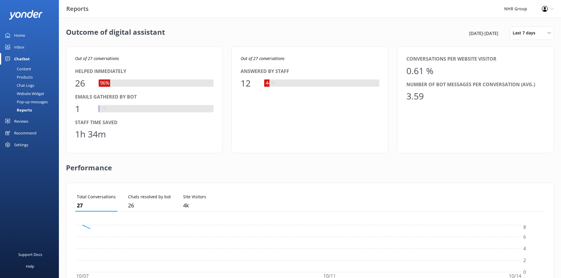
scroll to position [55, 465]
